Goal: Information Seeking & Learning: Learn about a topic

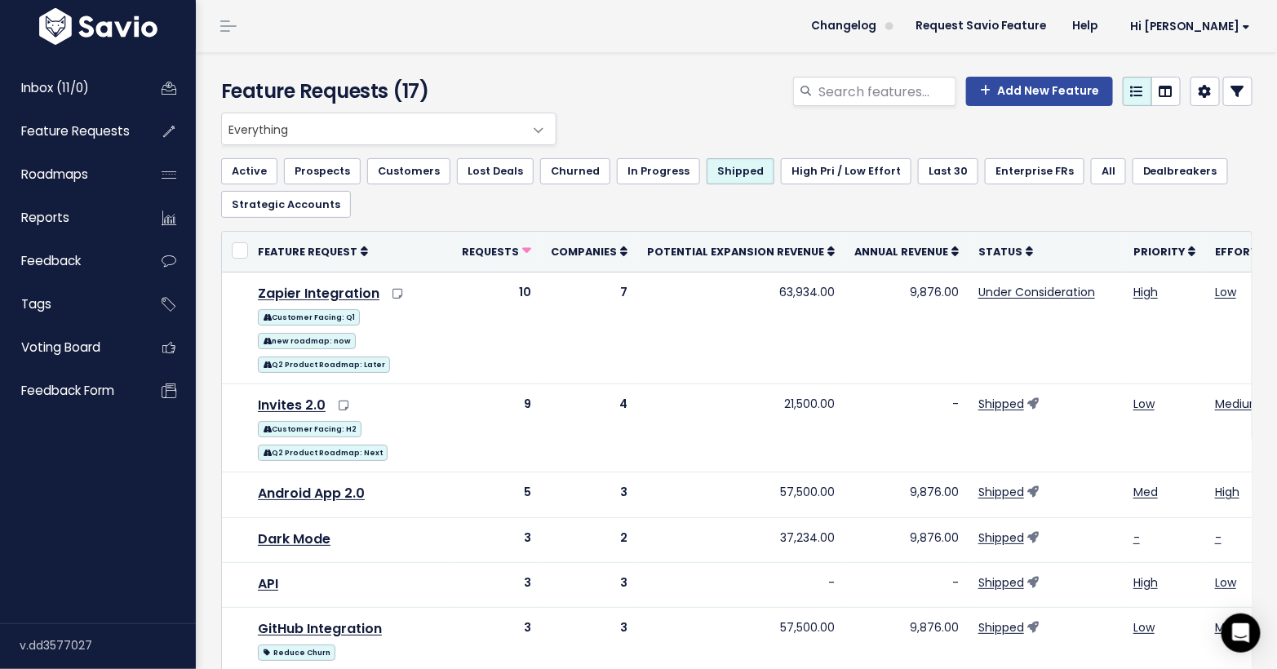
click at [433, 21] on header "Changelog Request Savio Feature Help Hi [PERSON_NAME] Vault Settings My Setting…" at bounding box center [736, 26] width 1081 height 52
click at [61, 226] on span "Reports" at bounding box center [45, 217] width 48 height 17
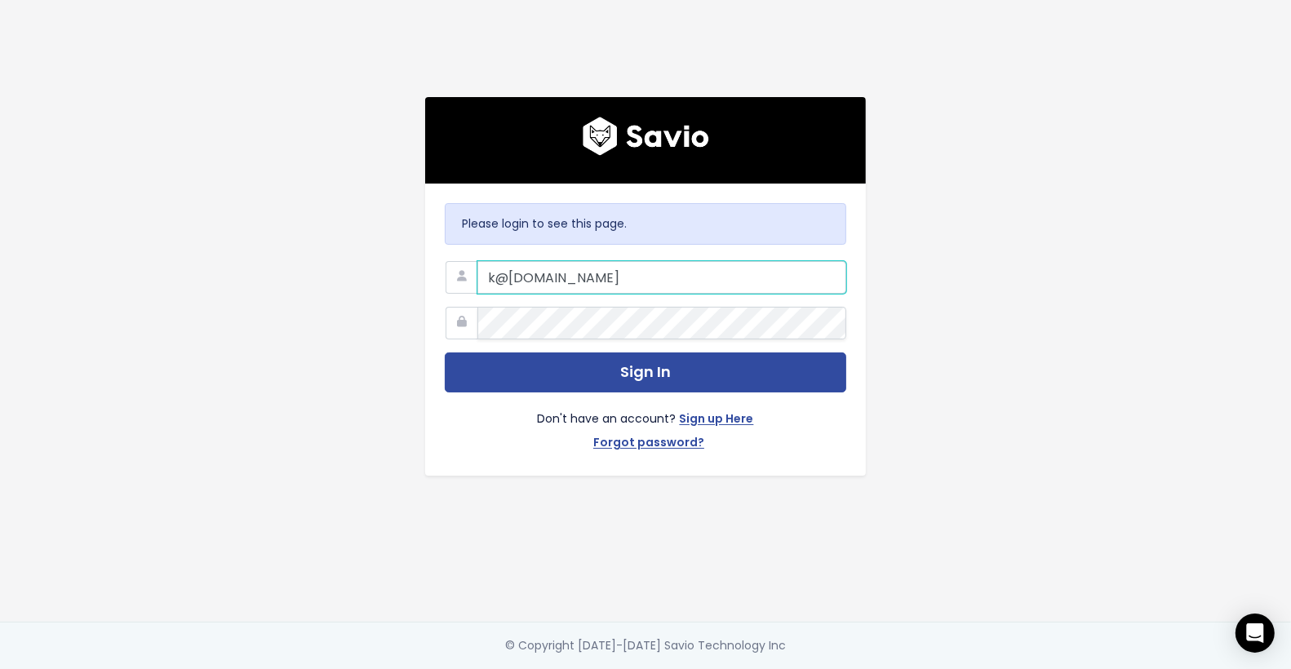
click at [492, 273] on input "k@savio.io" at bounding box center [661, 277] width 369 height 33
type input "k+demo@savio.io"
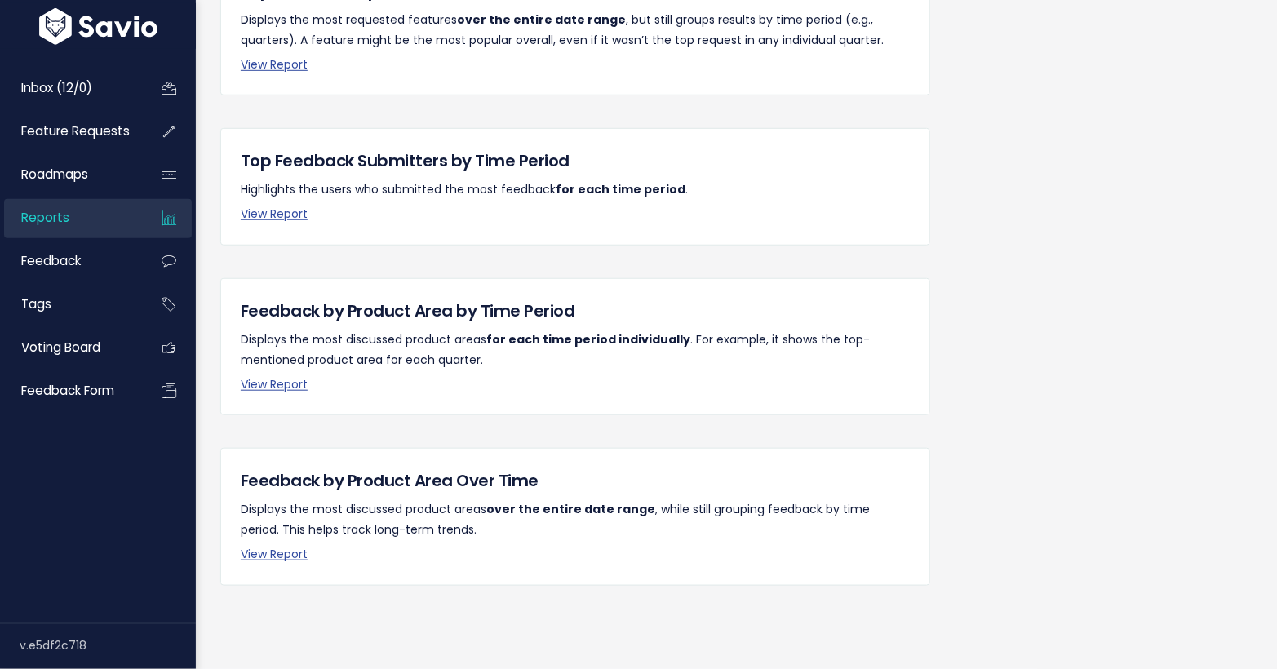
scroll to position [367, 0]
click at [283, 546] on link "View Report" at bounding box center [274, 554] width 67 height 16
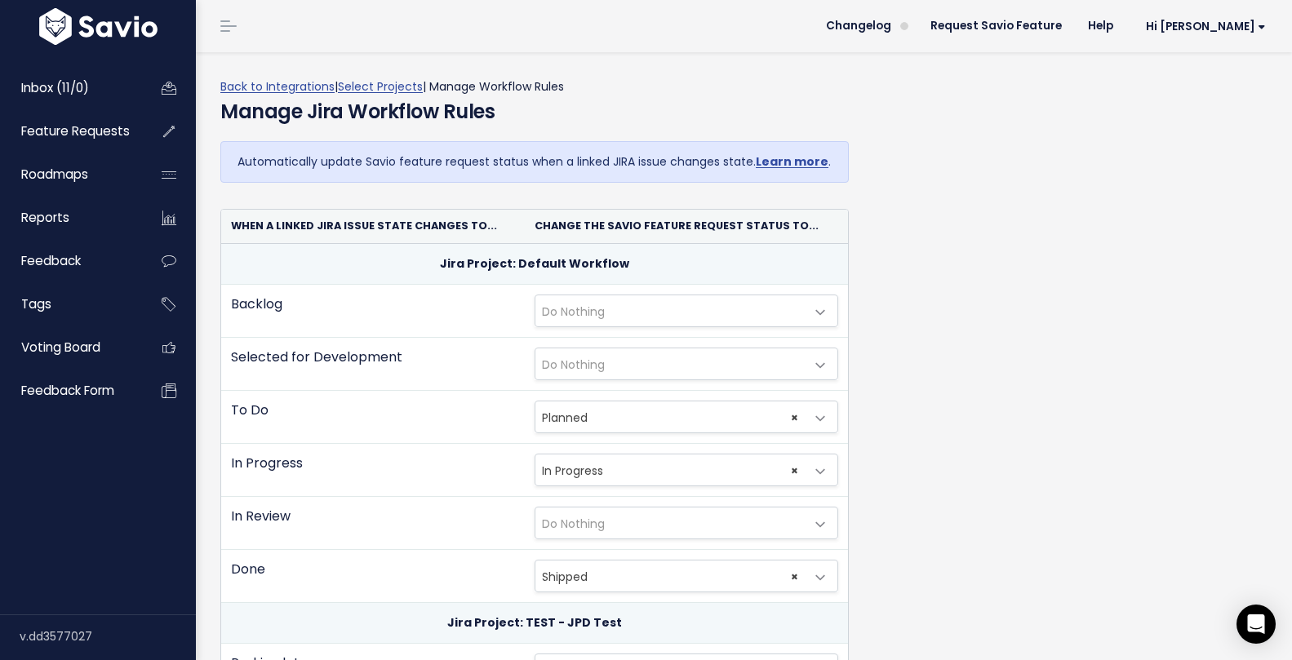
scroll to position [39, 0]
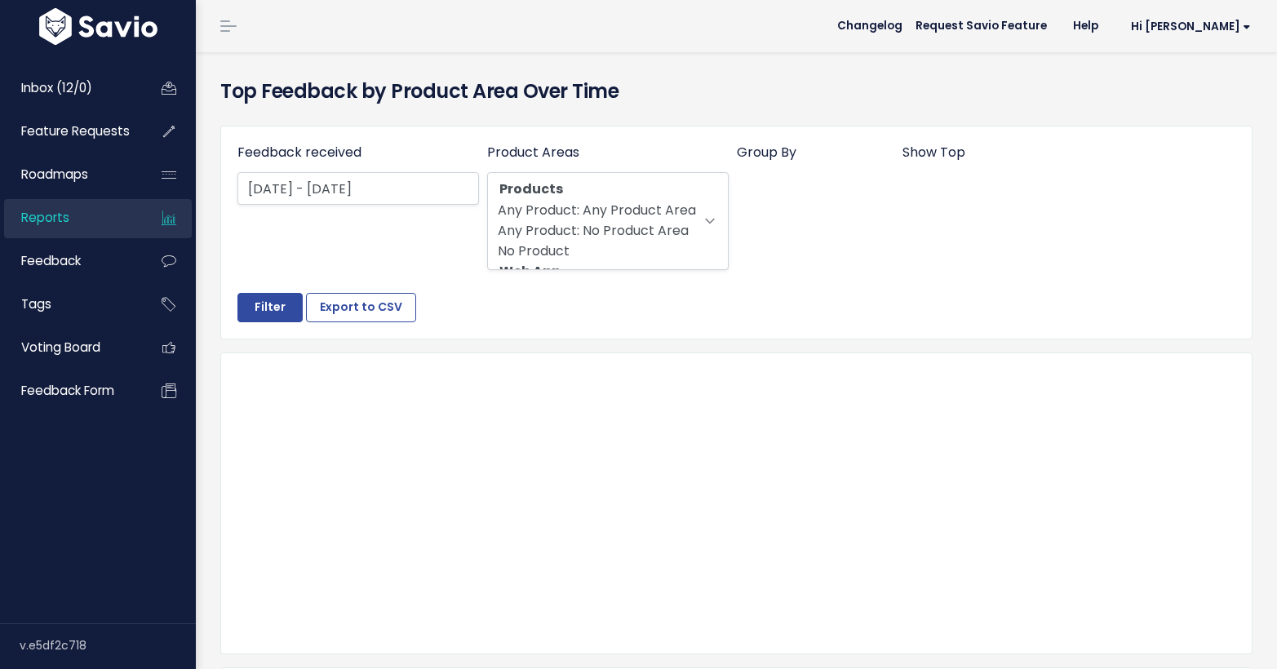
select select
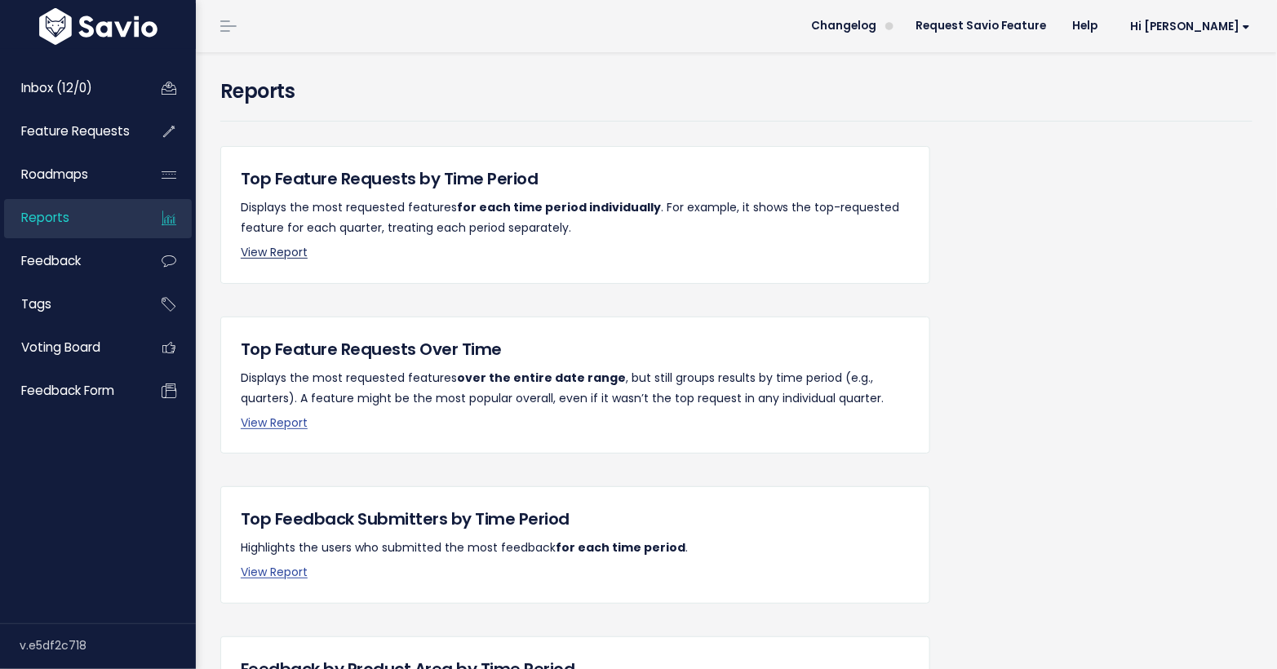
click at [288, 251] on link "View Report" at bounding box center [274, 252] width 67 height 16
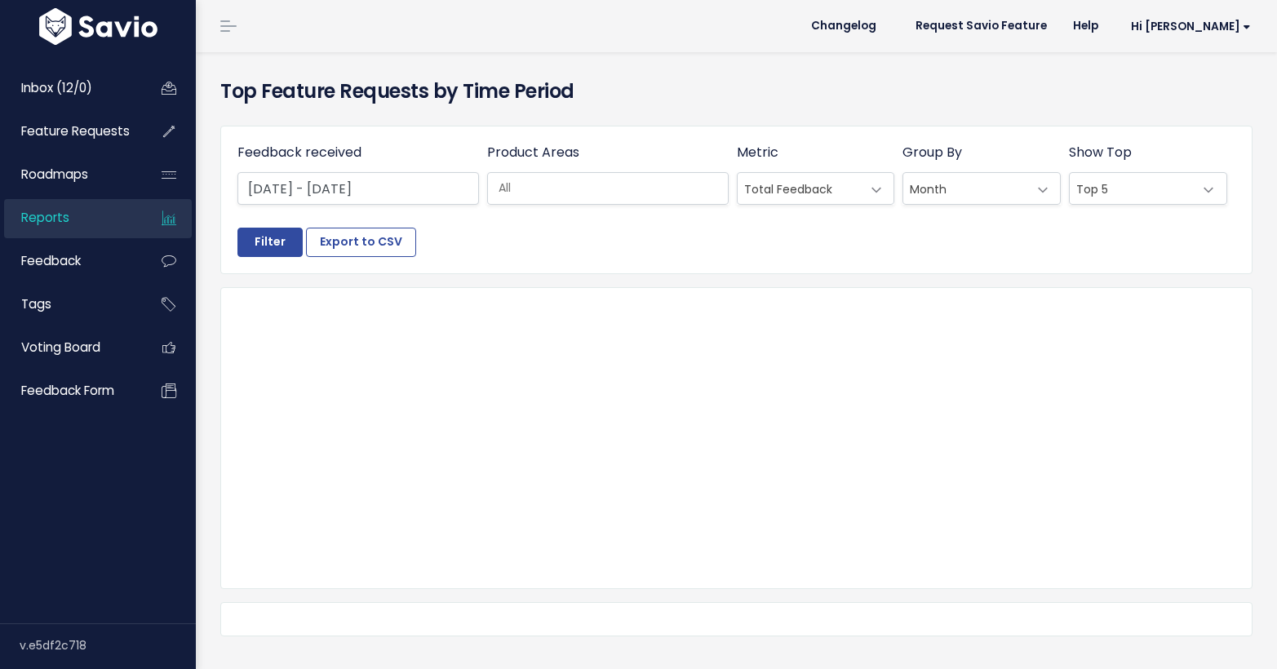
select select
click at [554, 193] on input "search" at bounding box center [616, 188] width 248 height 17
click at [583, 91] on h4 "Top Feature Requests by Time Period" at bounding box center [736, 91] width 1032 height 29
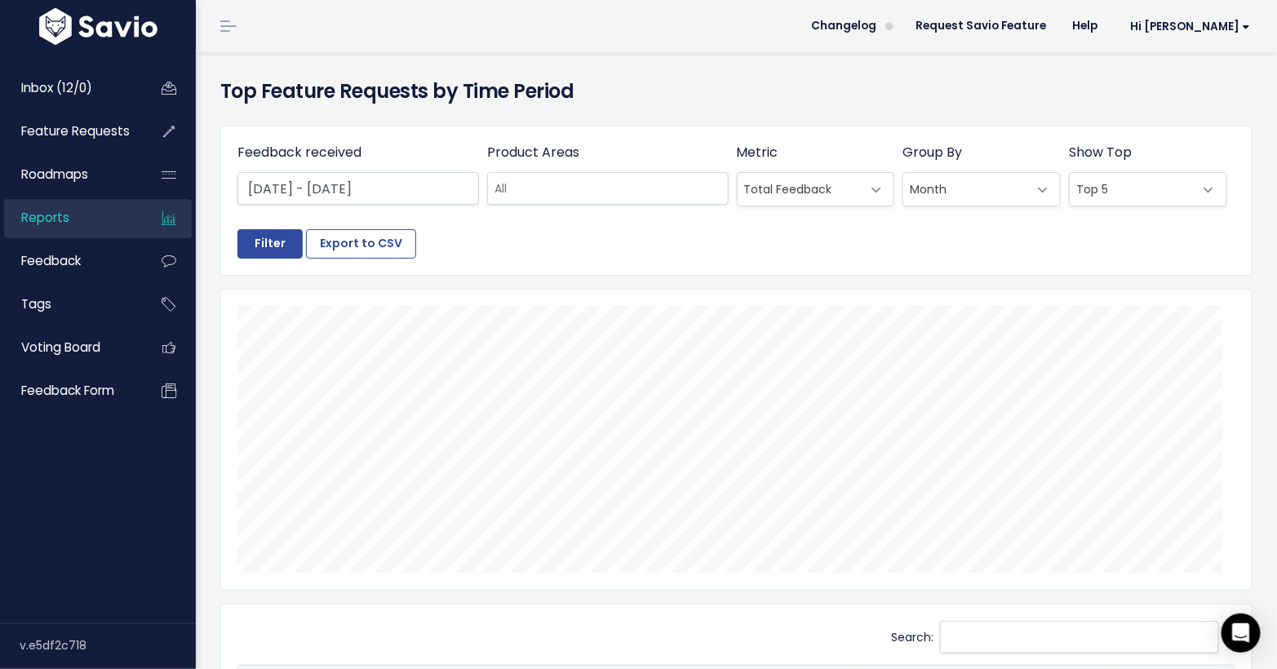
click at [116, 230] on link "Reports" at bounding box center [69, 218] width 131 height 38
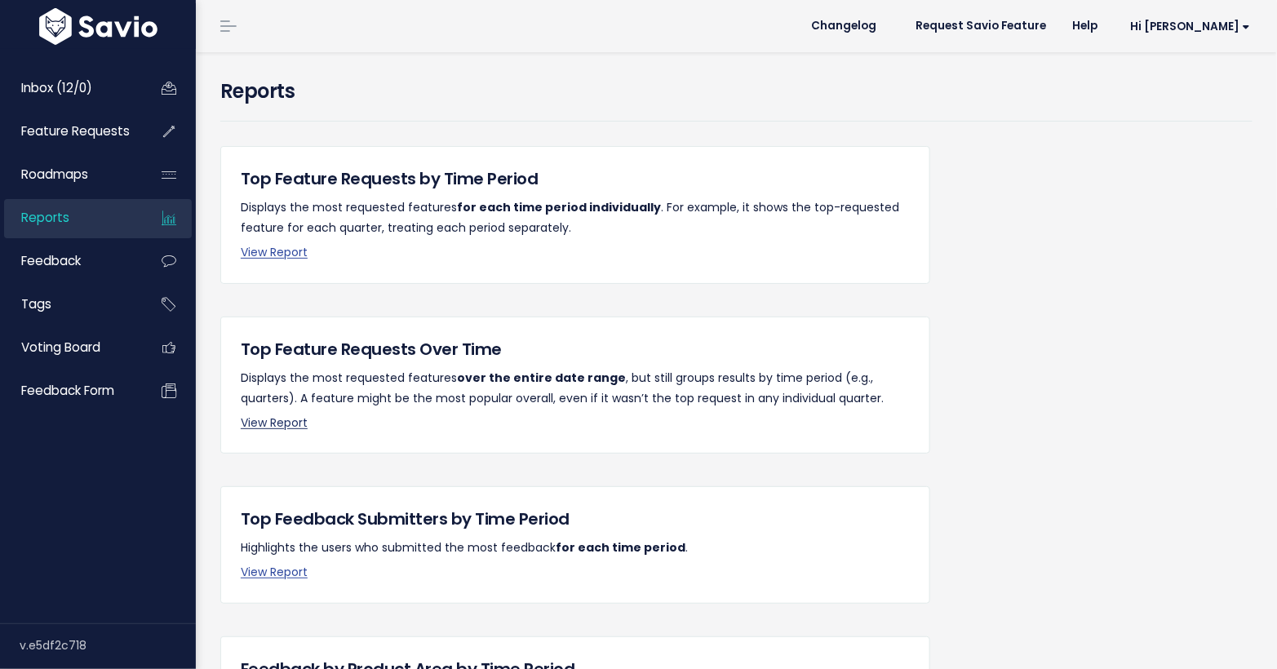
click at [270, 415] on link "View Report" at bounding box center [274, 423] width 67 height 16
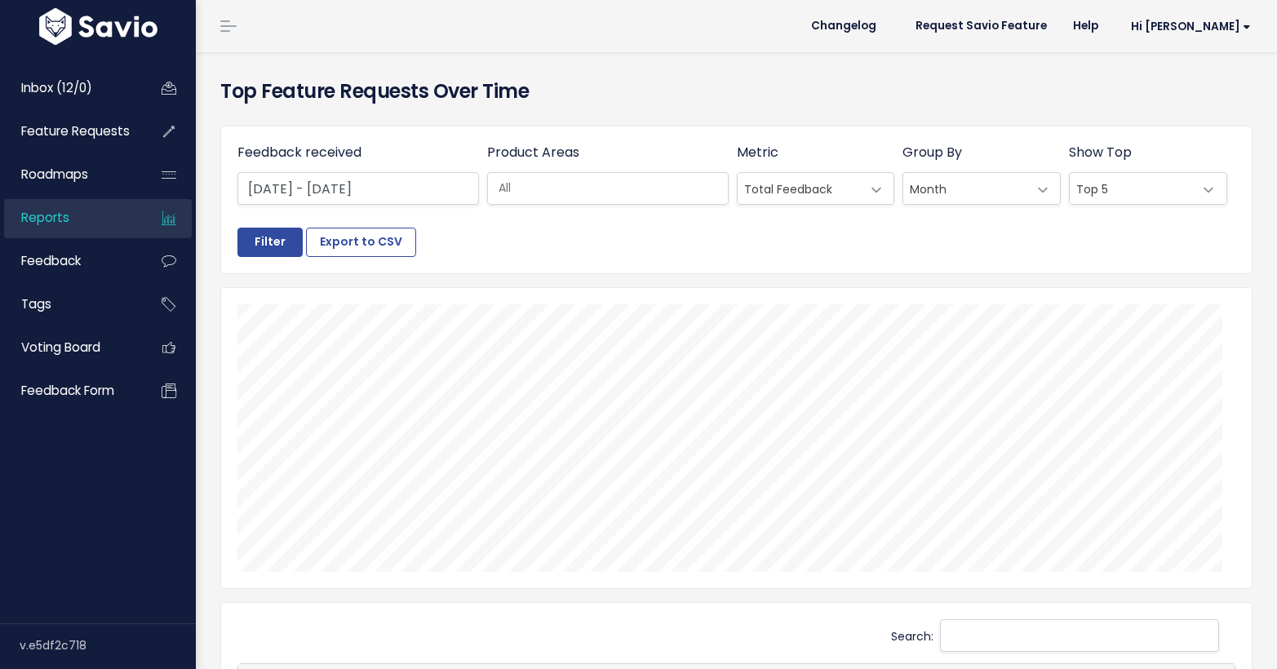
select select
click at [99, 141] on link "Feature Requests" at bounding box center [69, 132] width 131 height 38
